Goal: Contribute content: Add original content to the website for others to see

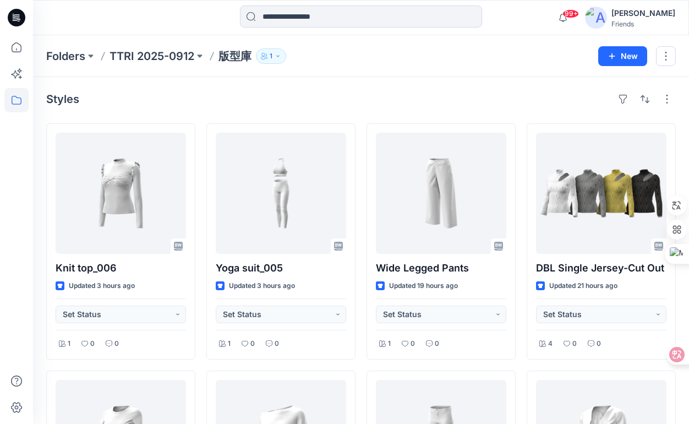
scroll to position [440, 0]
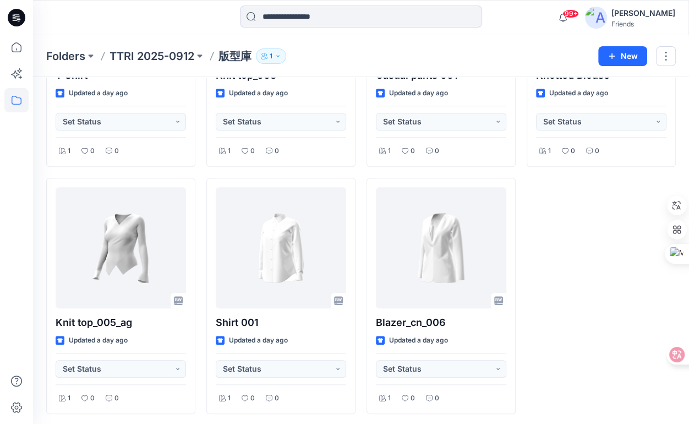
click at [31, 331] on div at bounding box center [16, 212] width 33 height 424
click at [34, 190] on div "Styles Knit top_006 Updated 4 hours ago Set Status 1 0 0 T Shirt Updated a day …" at bounding box center [361, 32] width 656 height 790
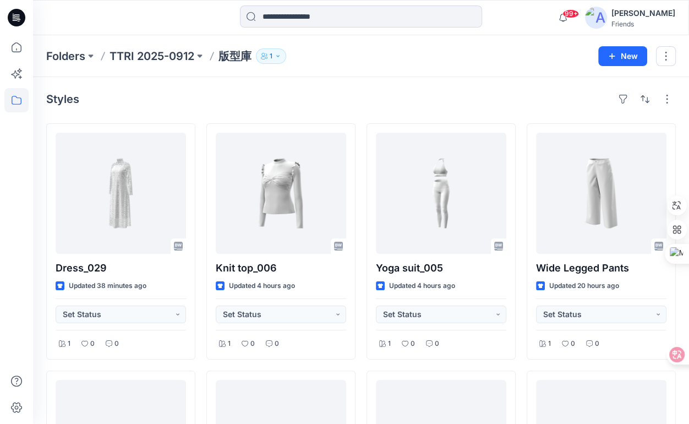
click at [11, 214] on div at bounding box center [16, 229] width 24 height 389
click at [21, 99] on icon at bounding box center [16, 100] width 24 height 24
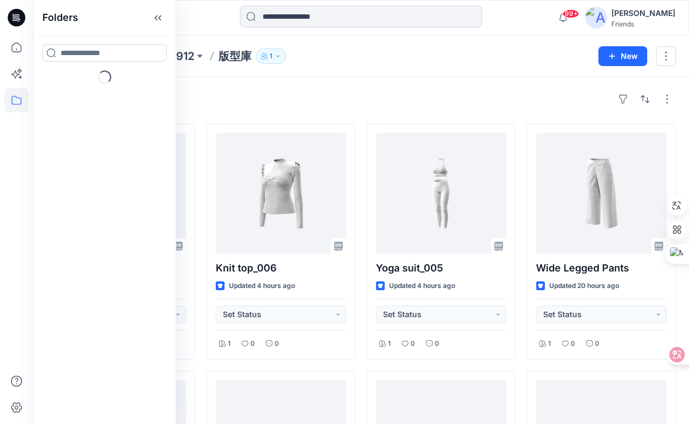
click at [269, 92] on div "Styles" at bounding box center [361, 99] width 630 height 18
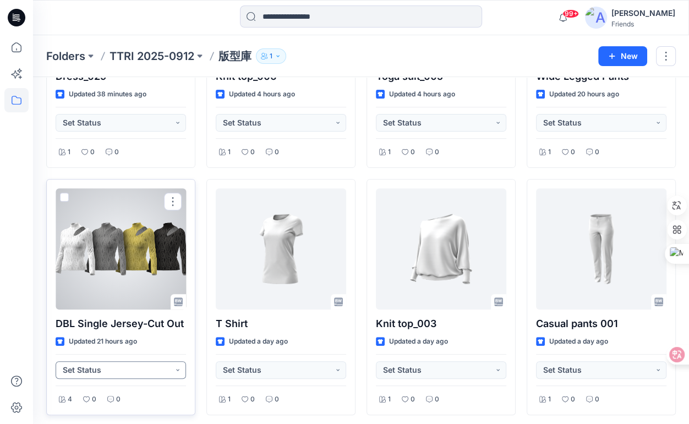
scroll to position [165, 0]
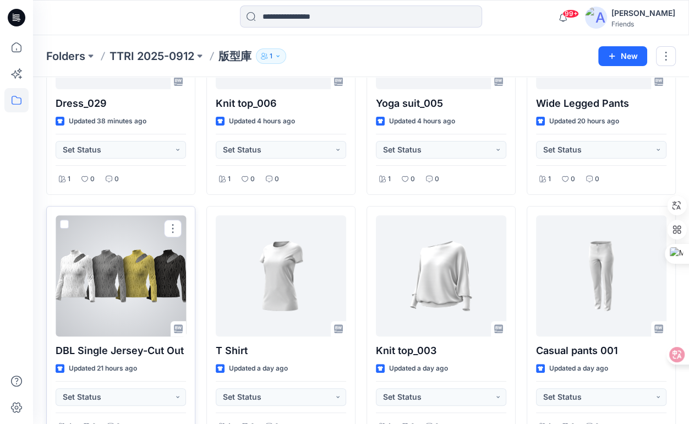
click at [127, 226] on div at bounding box center [121, 275] width 131 height 121
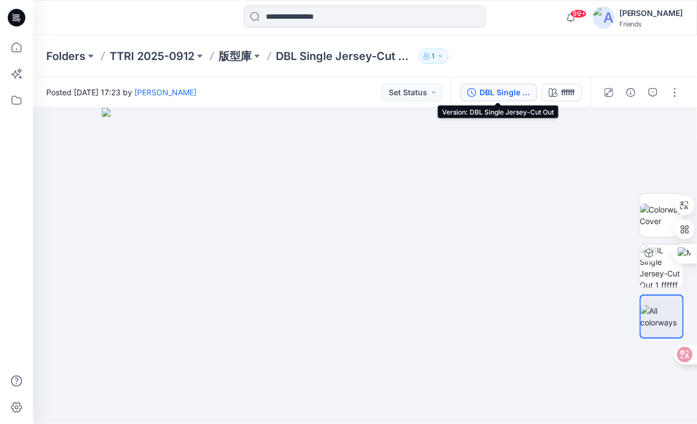
click at [480, 94] on div "DBL Single Jersey-Cut Out" at bounding box center [505, 92] width 51 height 12
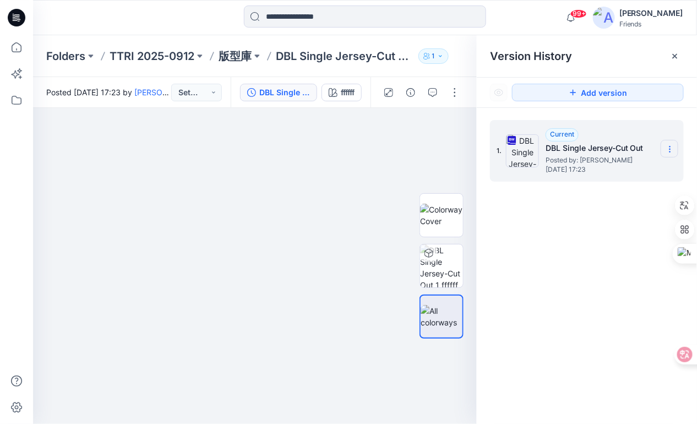
click at [673, 146] on icon at bounding box center [670, 149] width 9 height 9
click at [446, 126] on button "button" at bounding box center [453, 127] width 20 height 20
click at [453, 93] on button "button" at bounding box center [455, 93] width 18 height 18
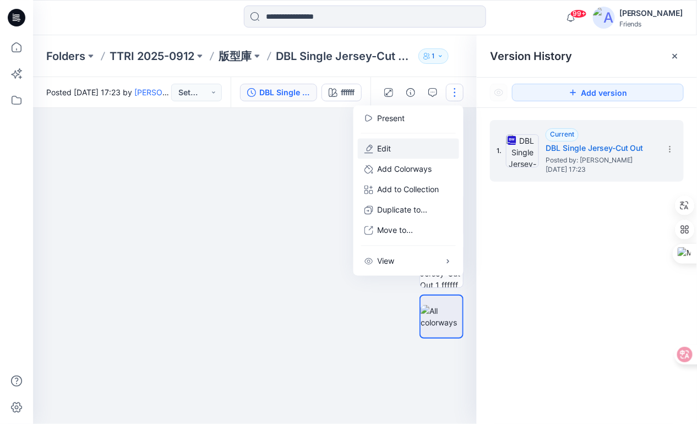
click at [402, 144] on button "Edit" at bounding box center [408, 149] width 101 height 20
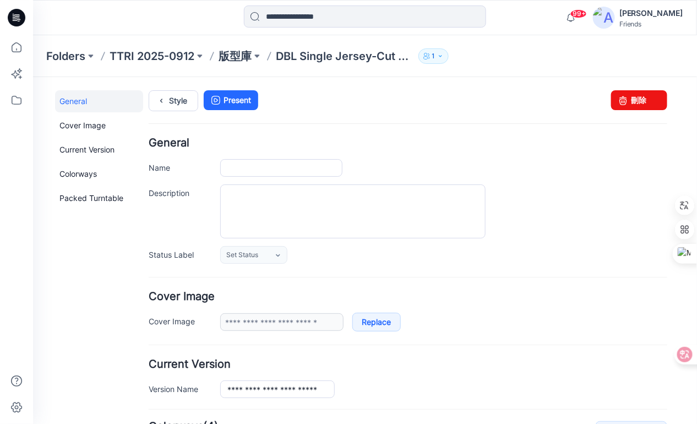
type input "**********"
type input "******"
type input "**********"
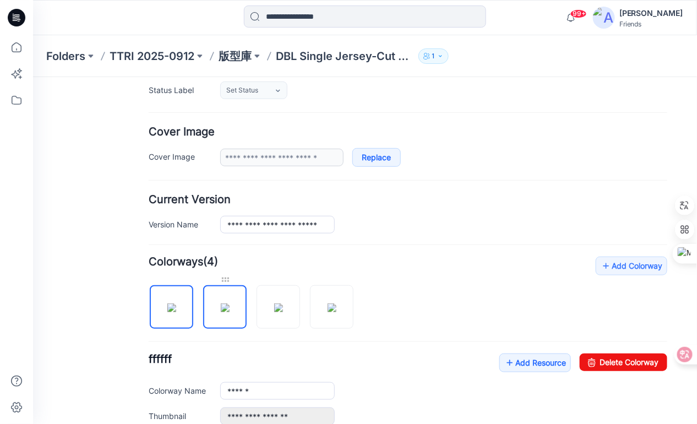
click at [230, 276] on div at bounding box center [225, 279] width 44 height 11
click at [220, 303] on img at bounding box center [224, 307] width 9 height 9
type input "*******"
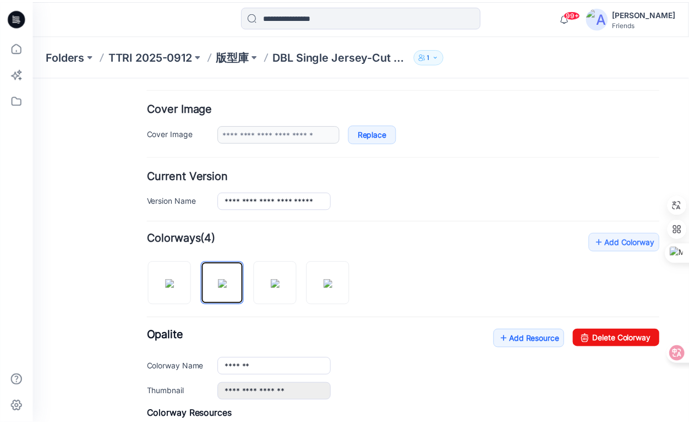
scroll to position [220, 0]
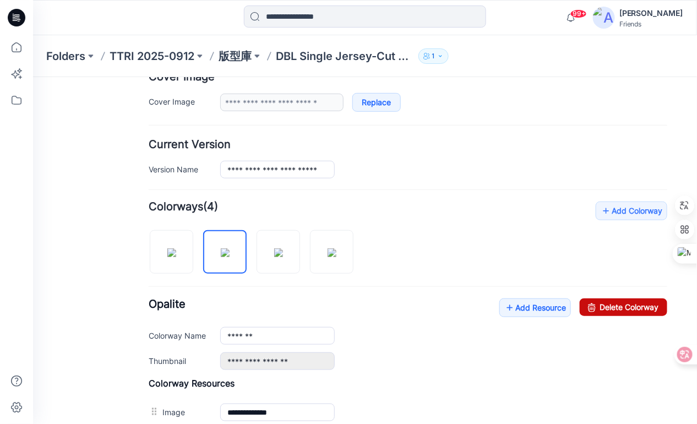
drag, startPoint x: 610, startPoint y: 307, endPoint x: 479, endPoint y: 106, distance: 239.8
click at [610, 307] on link "Delete Colorway" at bounding box center [623, 307] width 88 height 18
click at [235, 51] on p "版型庫" at bounding box center [235, 55] width 33 height 15
